Goal: Task Accomplishment & Management: Use online tool/utility

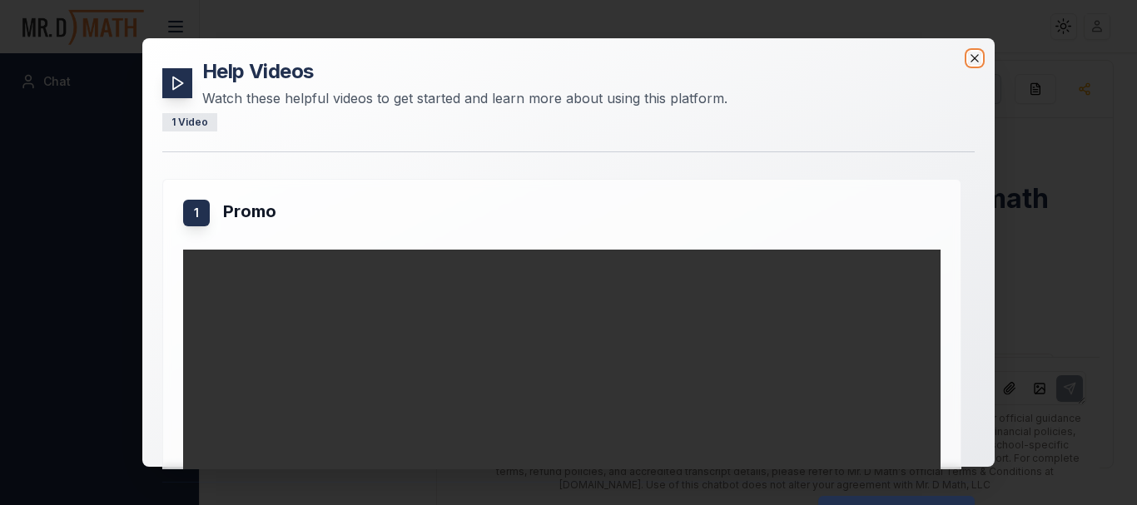
click at [972, 59] on icon "button" at bounding box center [974, 58] width 13 height 13
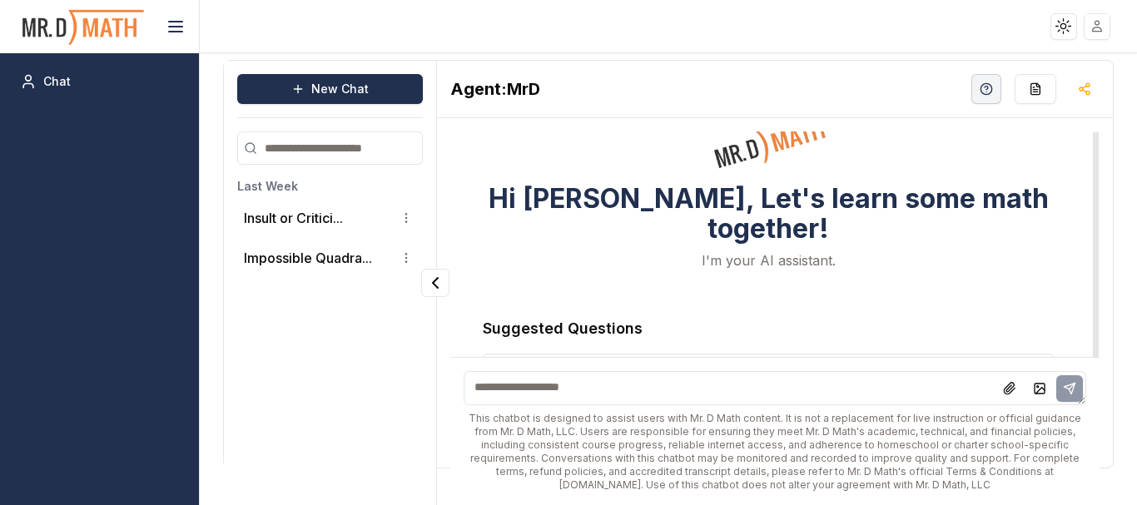
drag, startPoint x: 1081, startPoint y: 236, endPoint x: 1086, endPoint y: 188, distance: 47.7
click at [1093, 188] on div at bounding box center [1096, 258] width 6 height 252
drag, startPoint x: 1086, startPoint y: 201, endPoint x: 1086, endPoint y: 181, distance: 20.0
click at [1093, 181] on div at bounding box center [1096, 258] width 6 height 252
drag, startPoint x: 1081, startPoint y: 181, endPoint x: 1081, endPoint y: 157, distance: 23.3
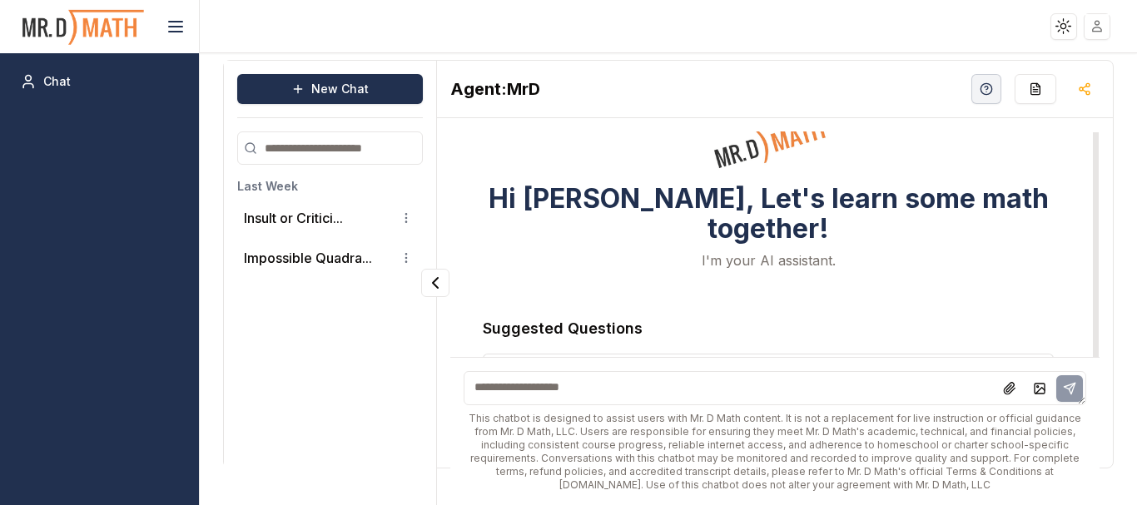
click at [1093, 157] on div at bounding box center [1096, 258] width 6 height 252
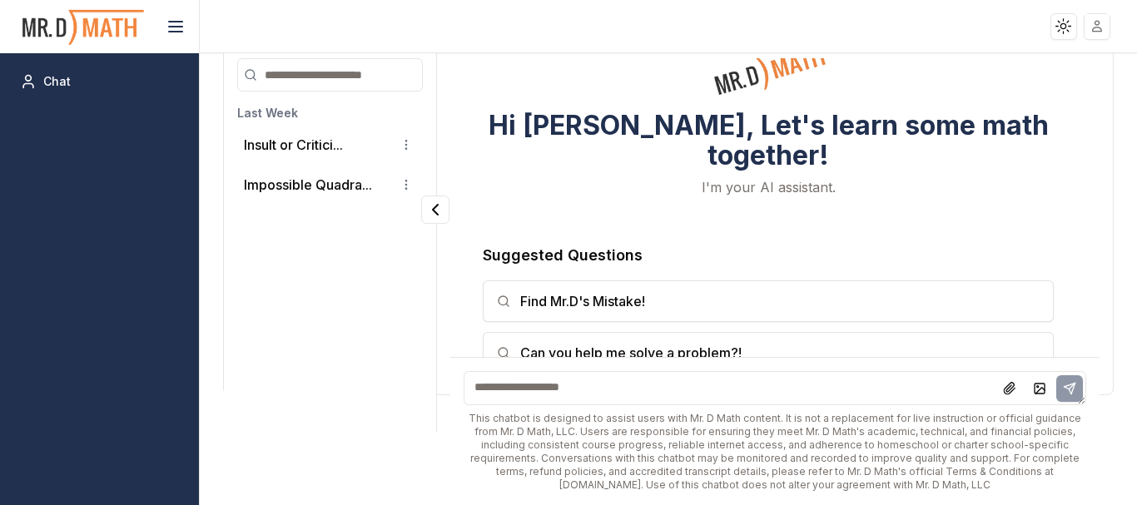
scroll to position [77, 0]
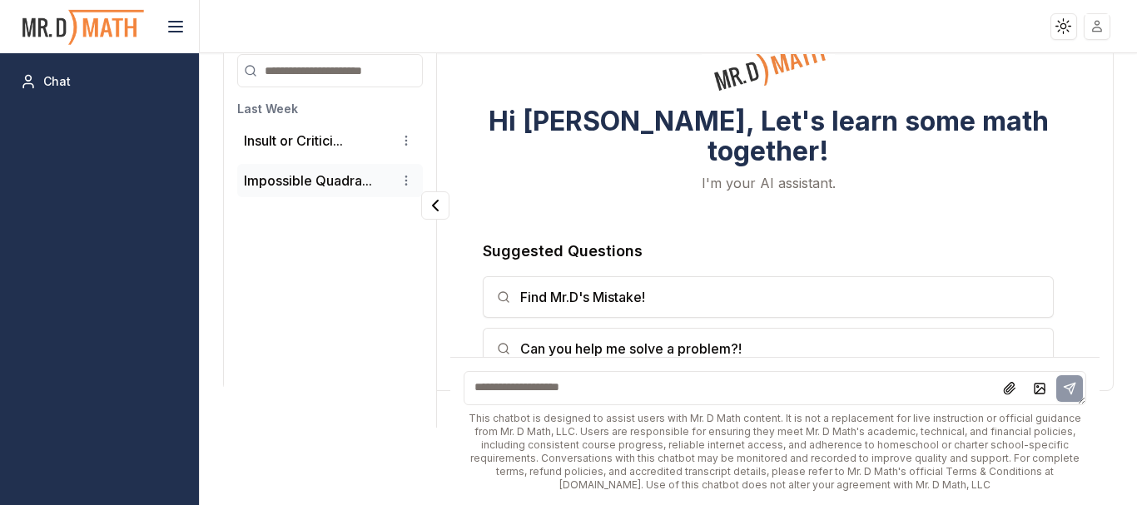
click at [306, 194] on li "Impossible Quadra..." at bounding box center [330, 180] width 186 height 33
click at [304, 137] on button "Insult or Critici..." at bounding box center [293, 141] width 99 height 20
drag, startPoint x: 1079, startPoint y: 120, endPoint x: 1090, endPoint y: 186, distance: 66.7
click at [1091, 185] on div at bounding box center [1095, 205] width 8 height 303
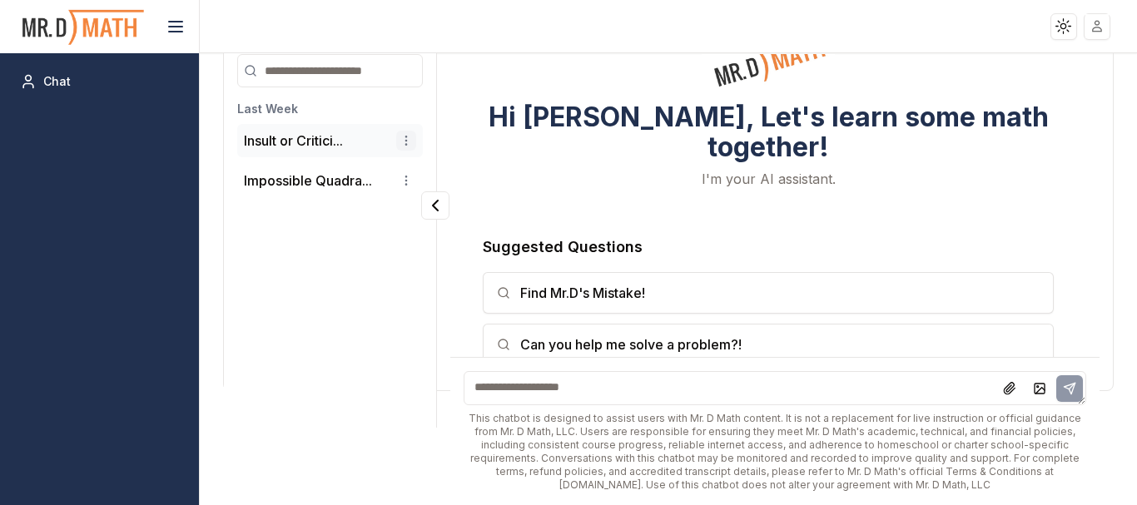
click at [415, 137] on html "Toggle theme Toggle user menu Chat New Chat Last Week Insult or Critici... Impo…" at bounding box center [568, 252] width 1137 height 505
click at [374, 170] on div "Rename" at bounding box center [363, 171] width 98 height 27
type input "*"
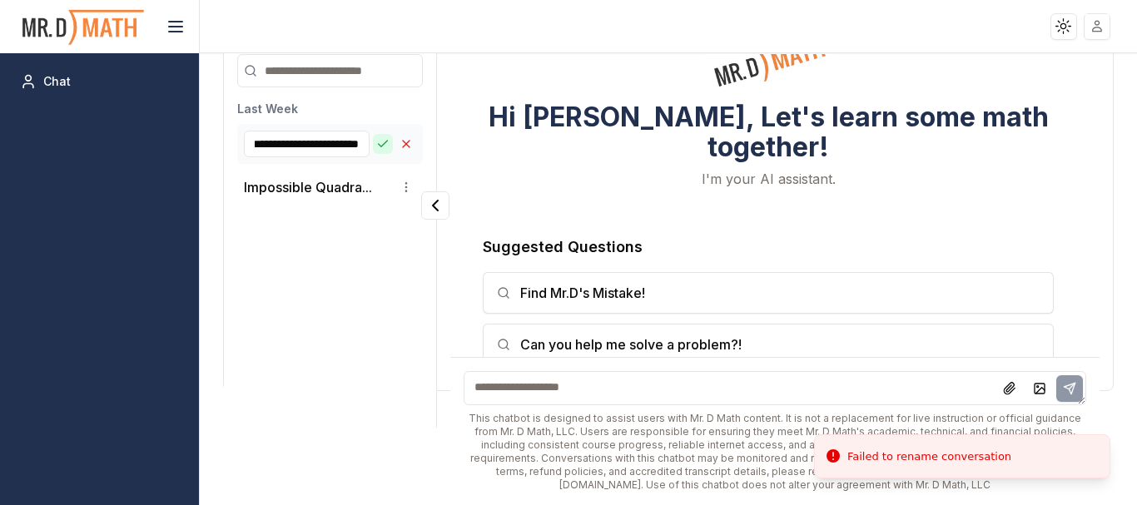
scroll to position [0, 0]
click at [380, 147] on icon at bounding box center [382, 143] width 13 height 13
drag, startPoint x: 380, startPoint y: 147, endPoint x: 361, endPoint y: 146, distance: 18.4
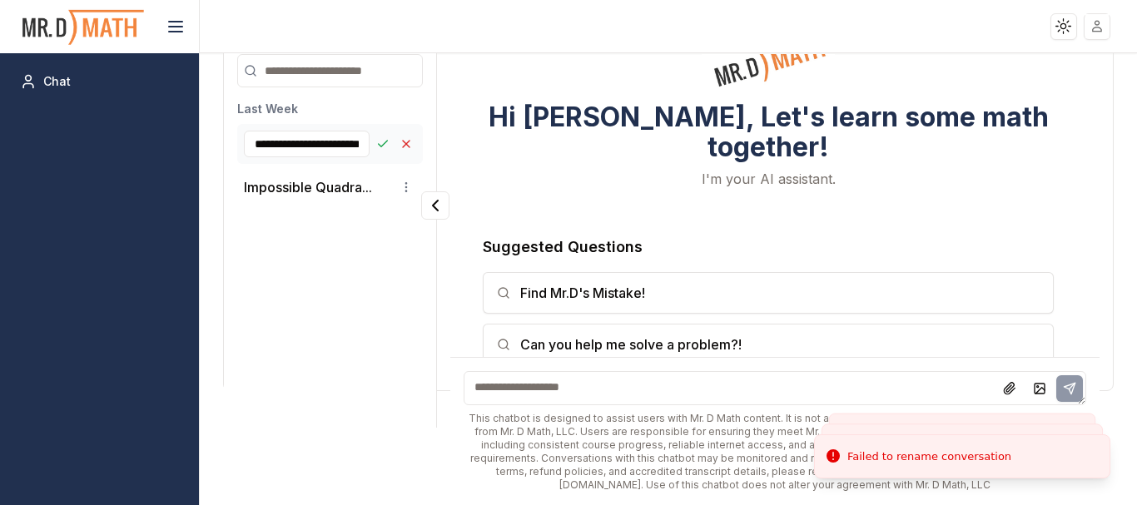
click at [361, 146] on div "**********" at bounding box center [330, 144] width 172 height 27
click at [360, 145] on input "**********" at bounding box center [307, 144] width 126 height 27
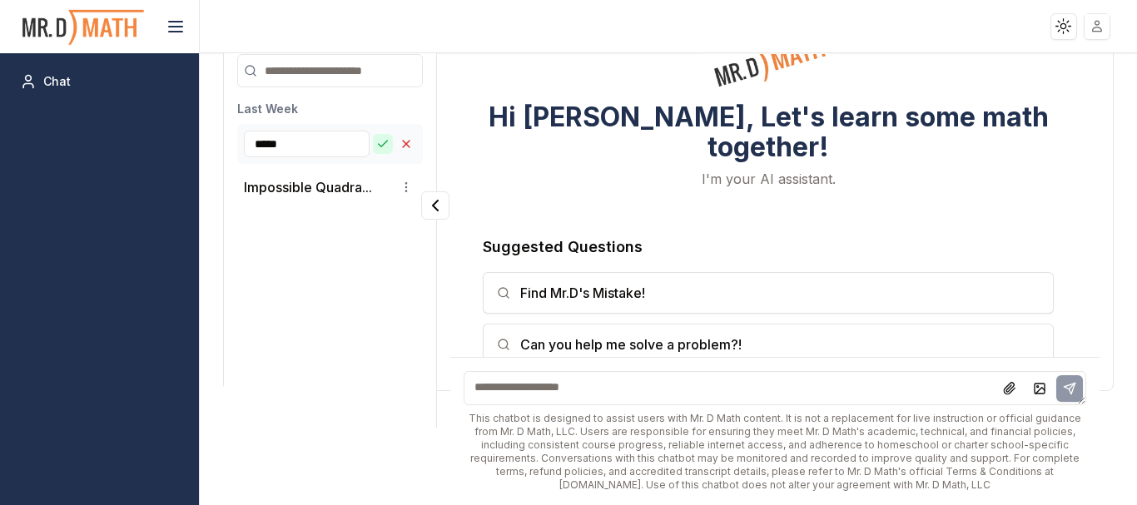
click at [378, 142] on icon at bounding box center [382, 143] width 13 height 13
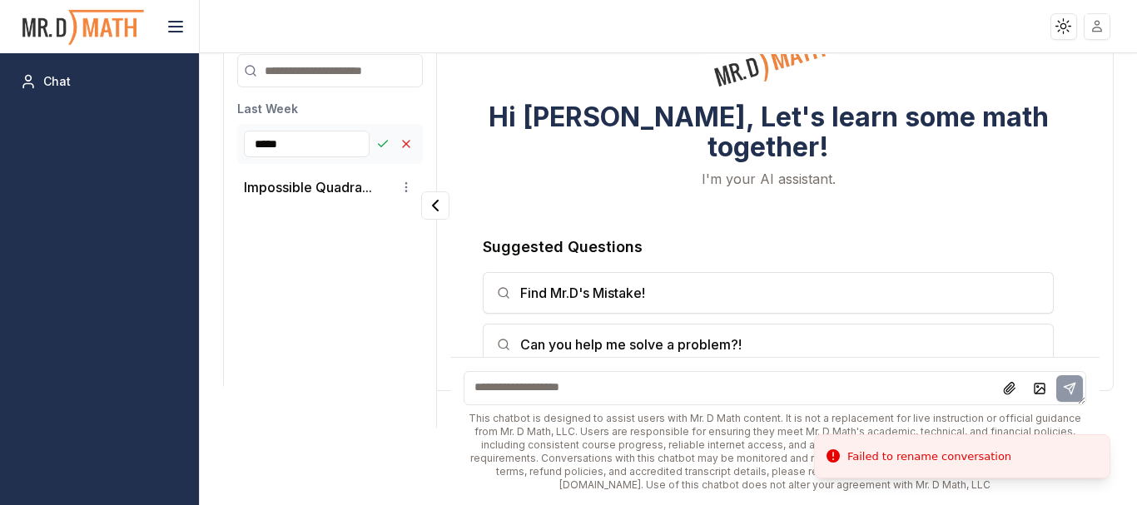
click at [341, 141] on input "****" at bounding box center [307, 144] width 126 height 27
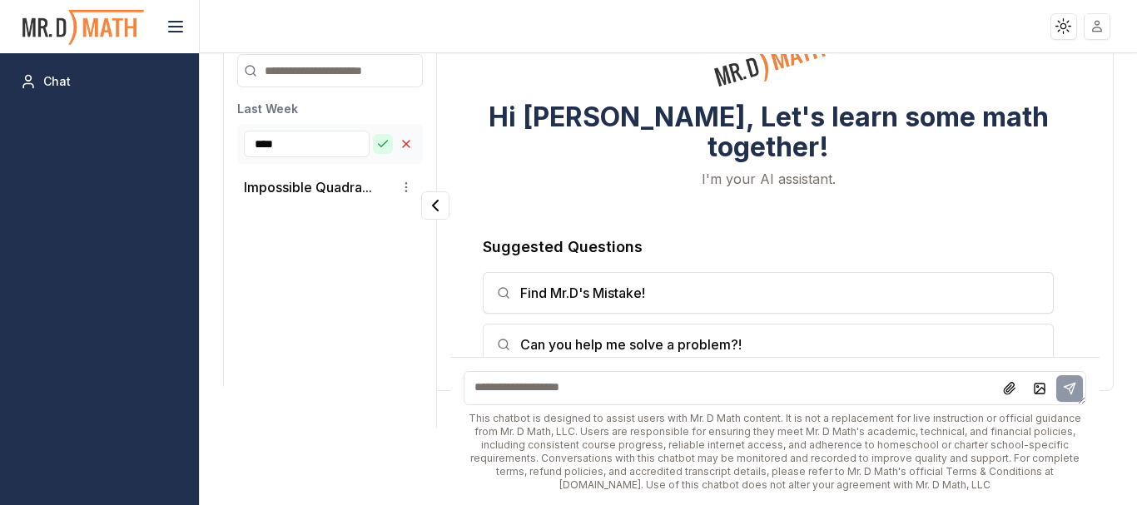
click at [376, 147] on icon at bounding box center [382, 143] width 13 height 13
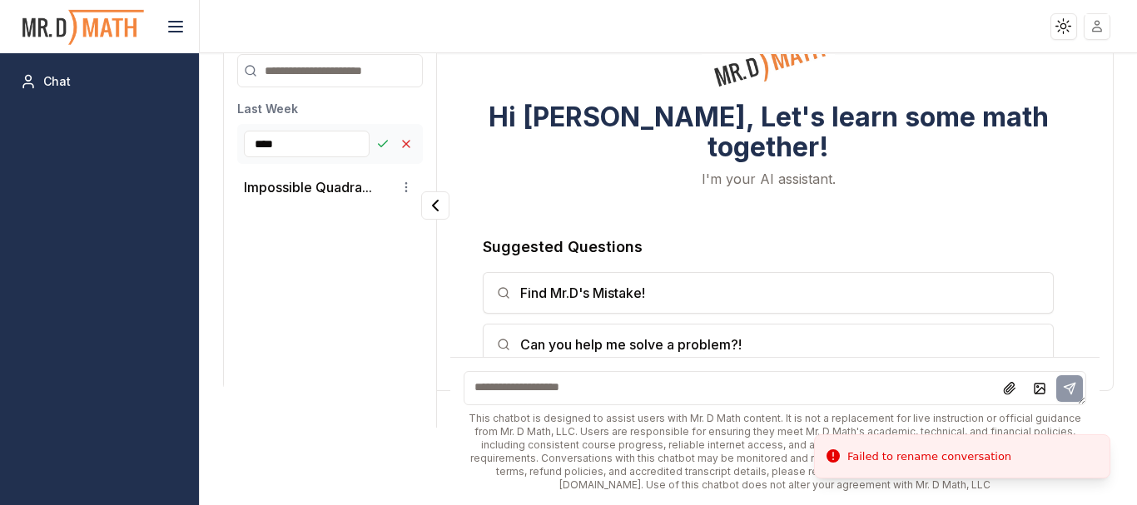
click at [342, 151] on input "****" at bounding box center [307, 144] width 126 height 27
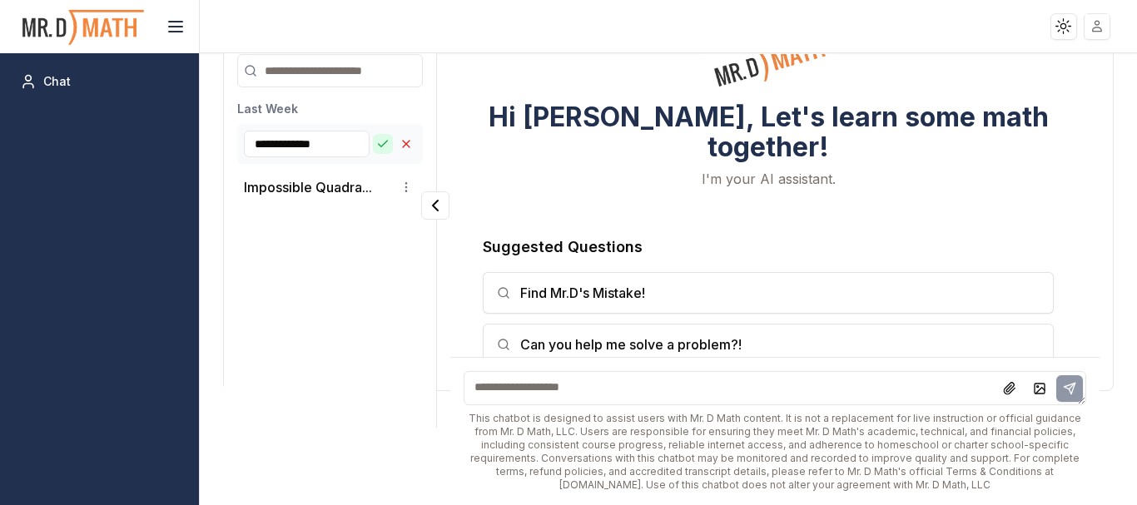
type input "**********"
click at [380, 149] on icon at bounding box center [382, 143] width 13 height 13
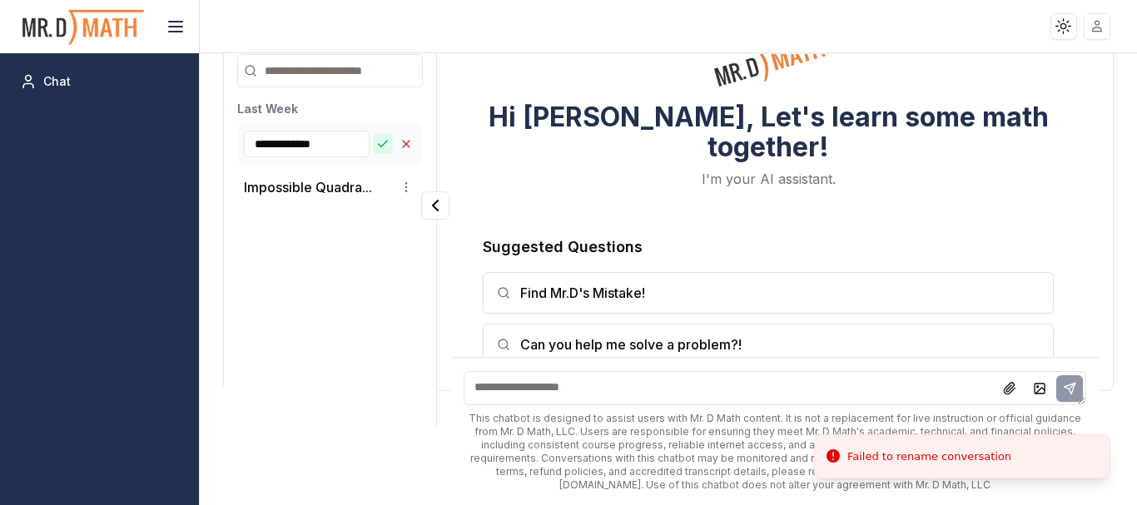
click at [380, 149] on icon at bounding box center [382, 143] width 13 height 13
